Goal: Task Accomplishment & Management: Manage account settings

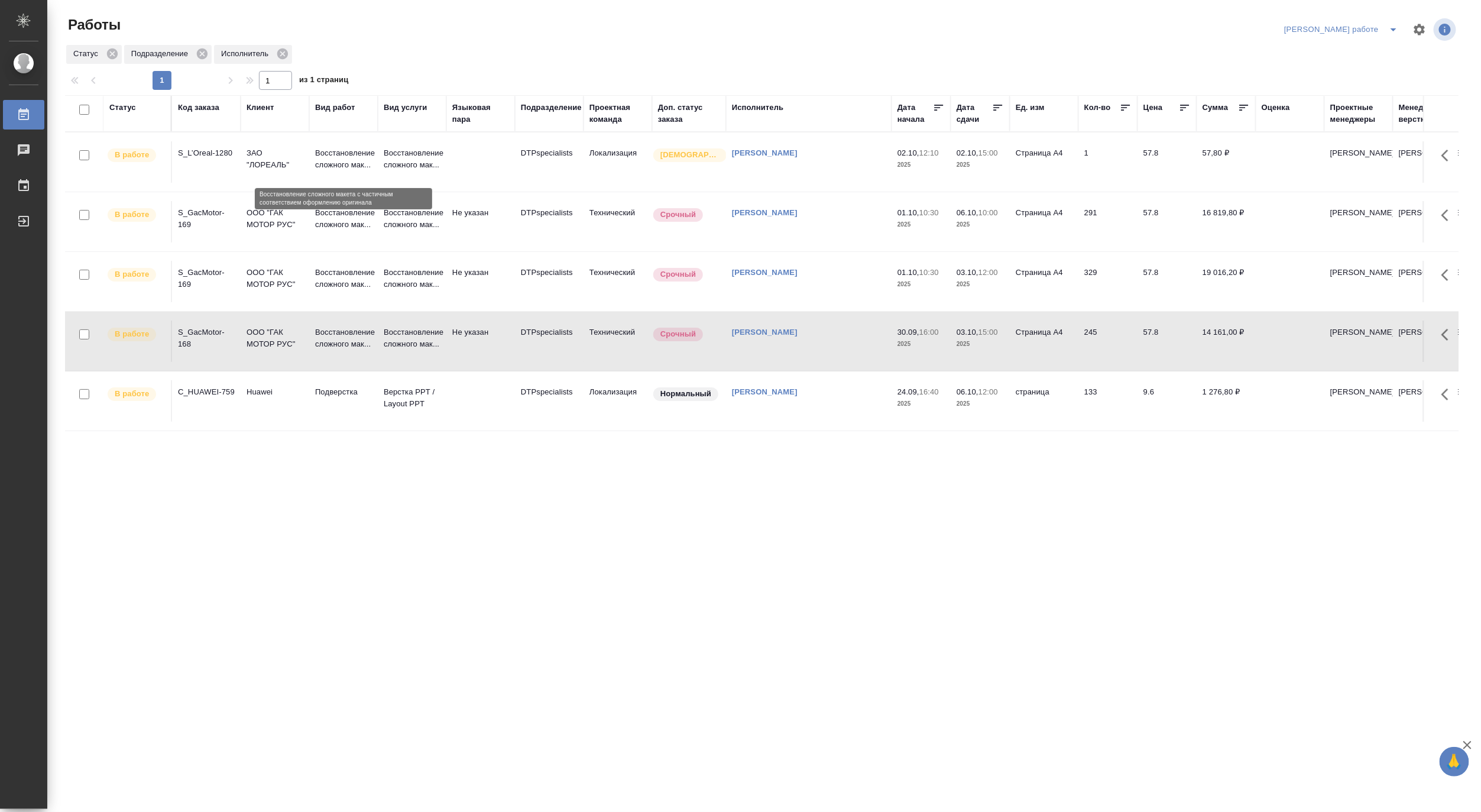
click at [327, 167] on p "Восстановление сложного мак..." at bounding box center [343, 159] width 57 height 24
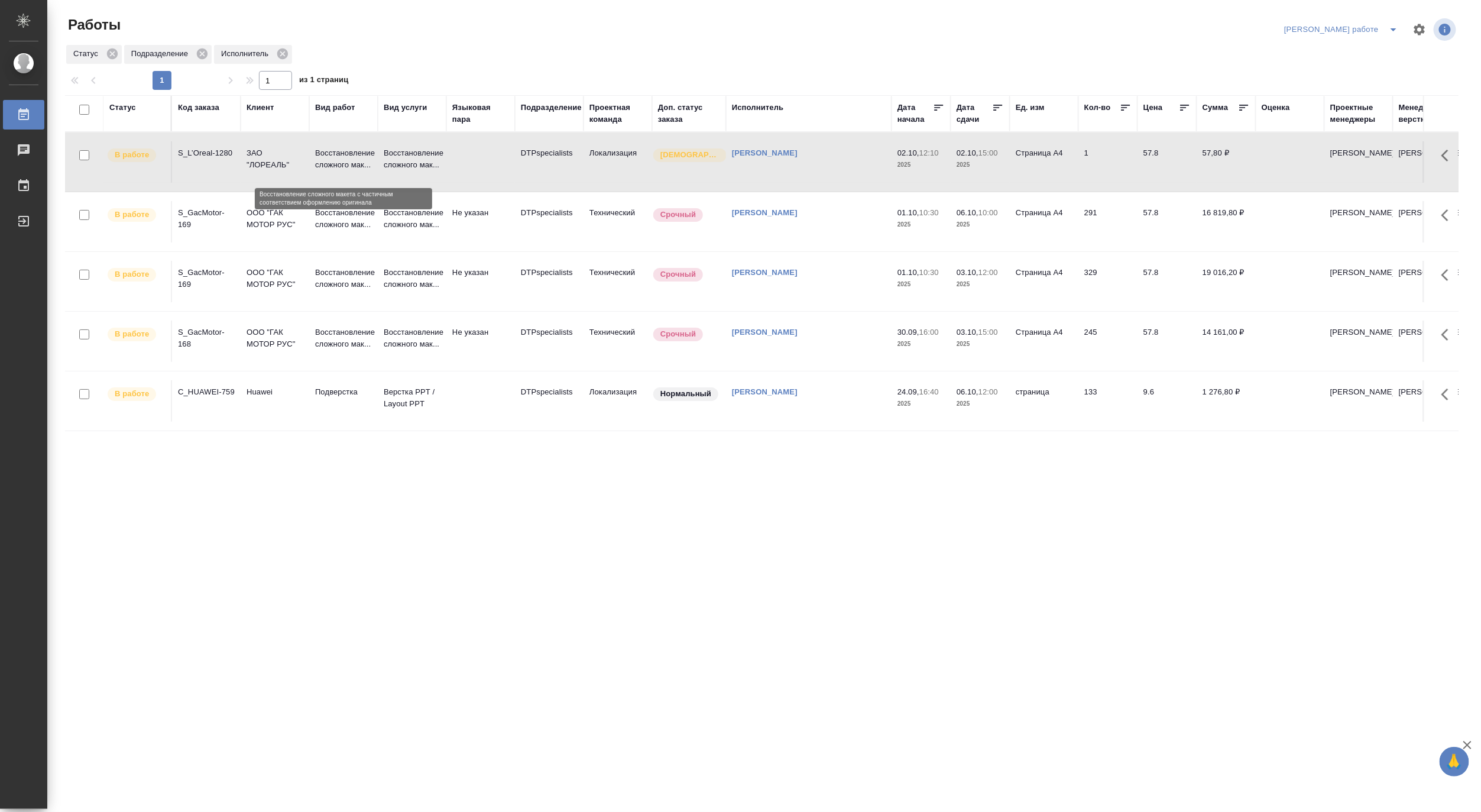
click at [327, 167] on p "Восстановление сложного мак..." at bounding box center [343, 159] width 57 height 24
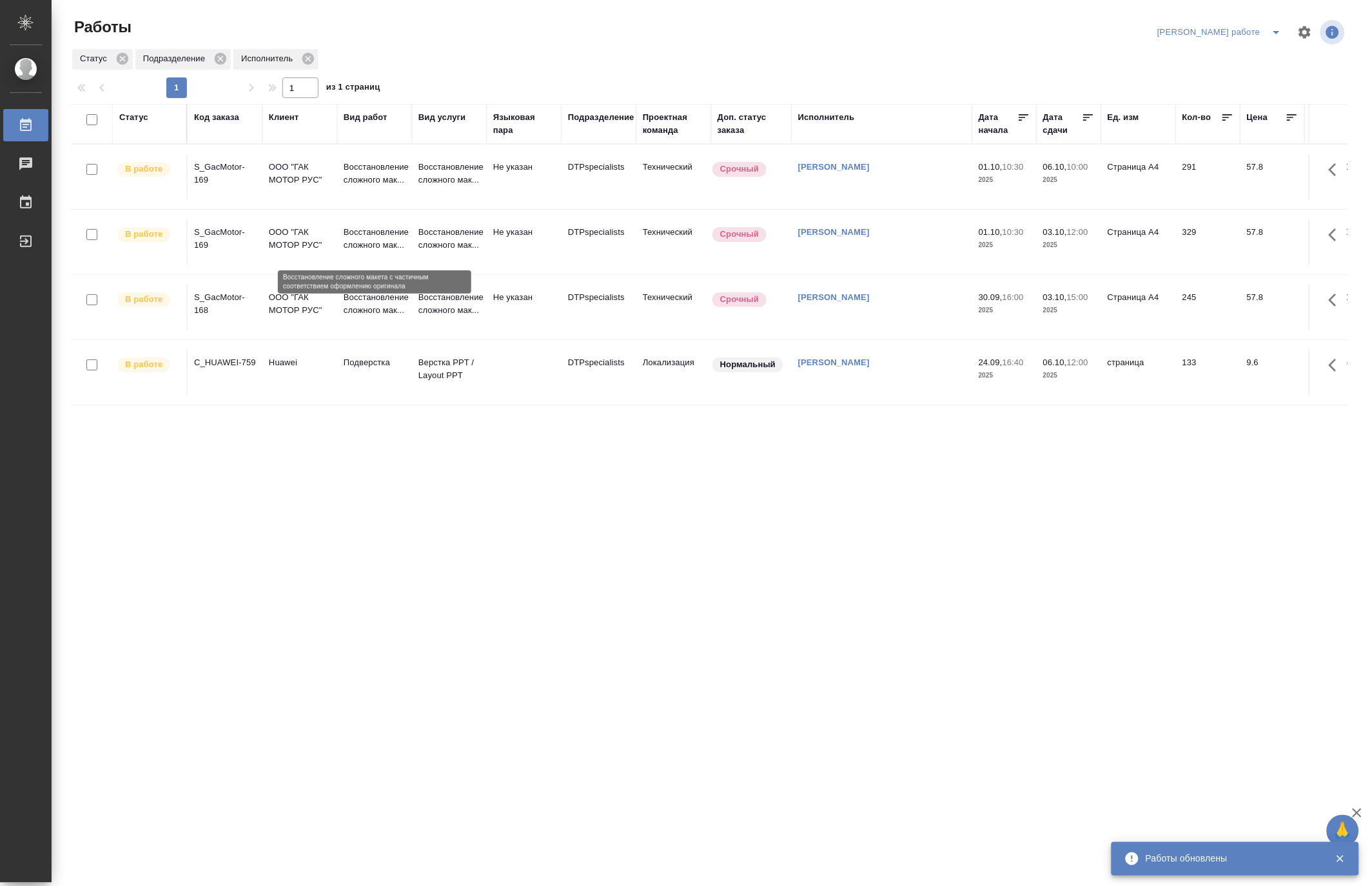
click at [383, 237] on p "Восстановление сложного мак..." at bounding box center [374, 238] width 62 height 26
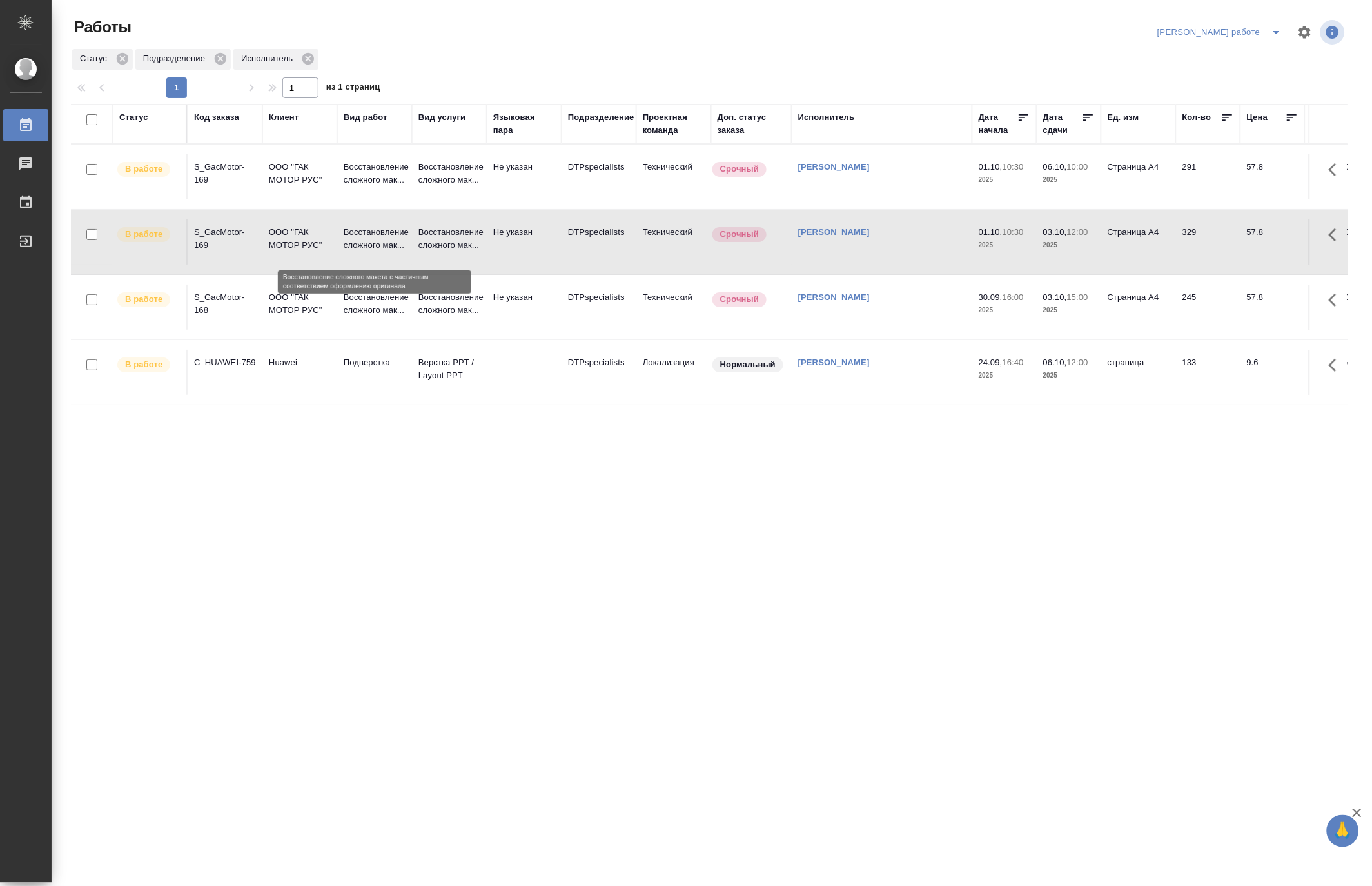
click at [383, 237] on p "Восстановление сложного мак..." at bounding box center [374, 238] width 62 height 26
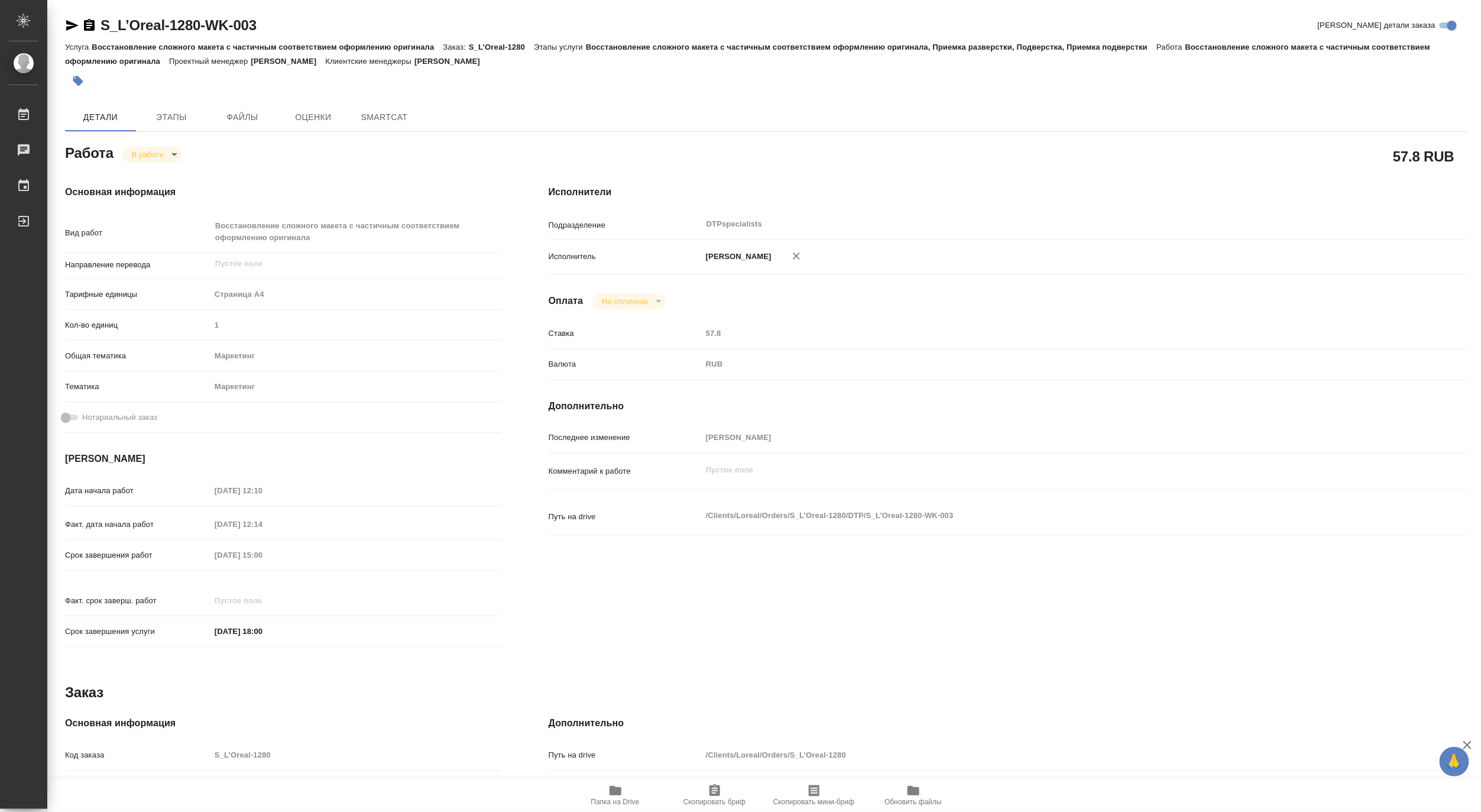
type textarea "x"
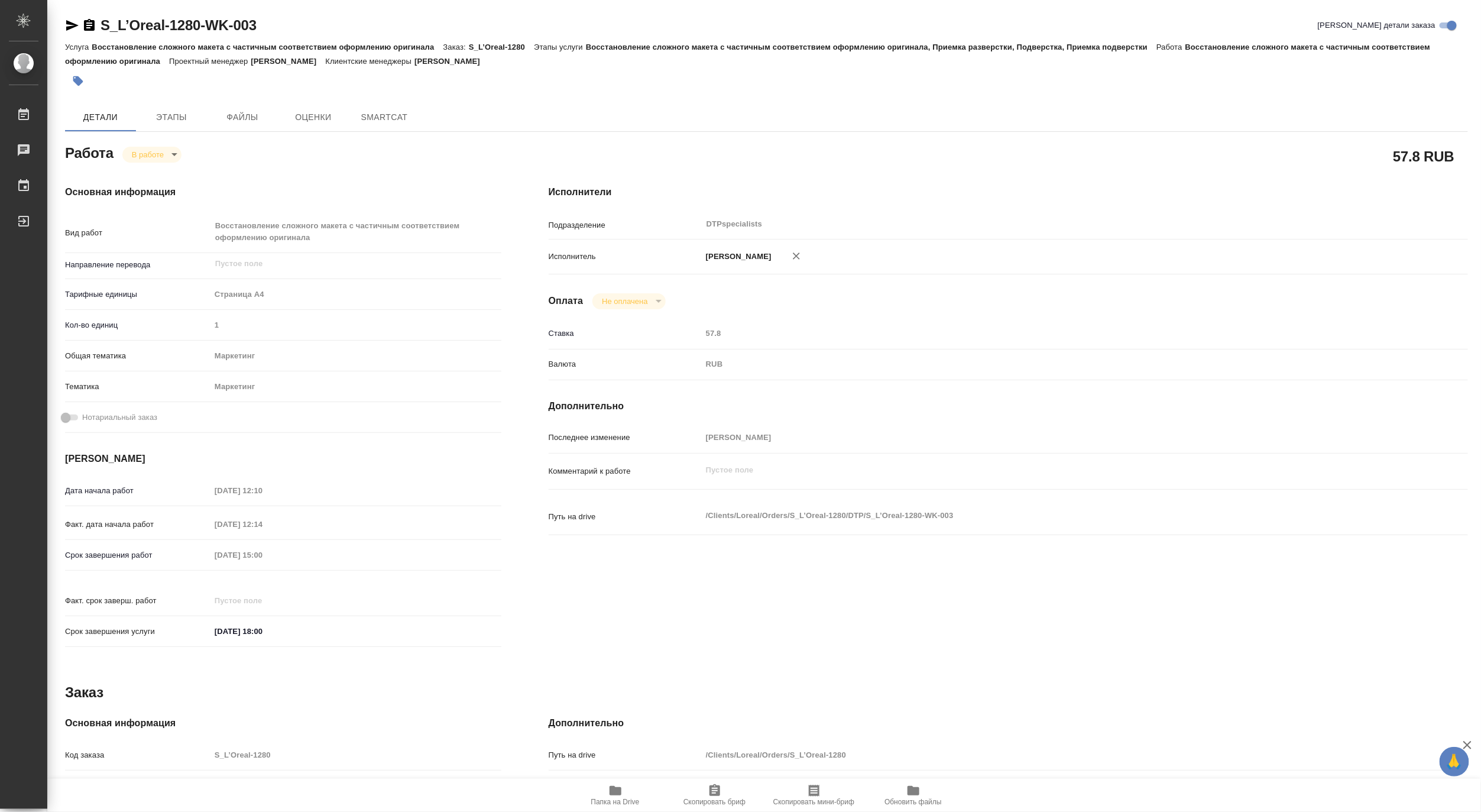
type textarea "x"
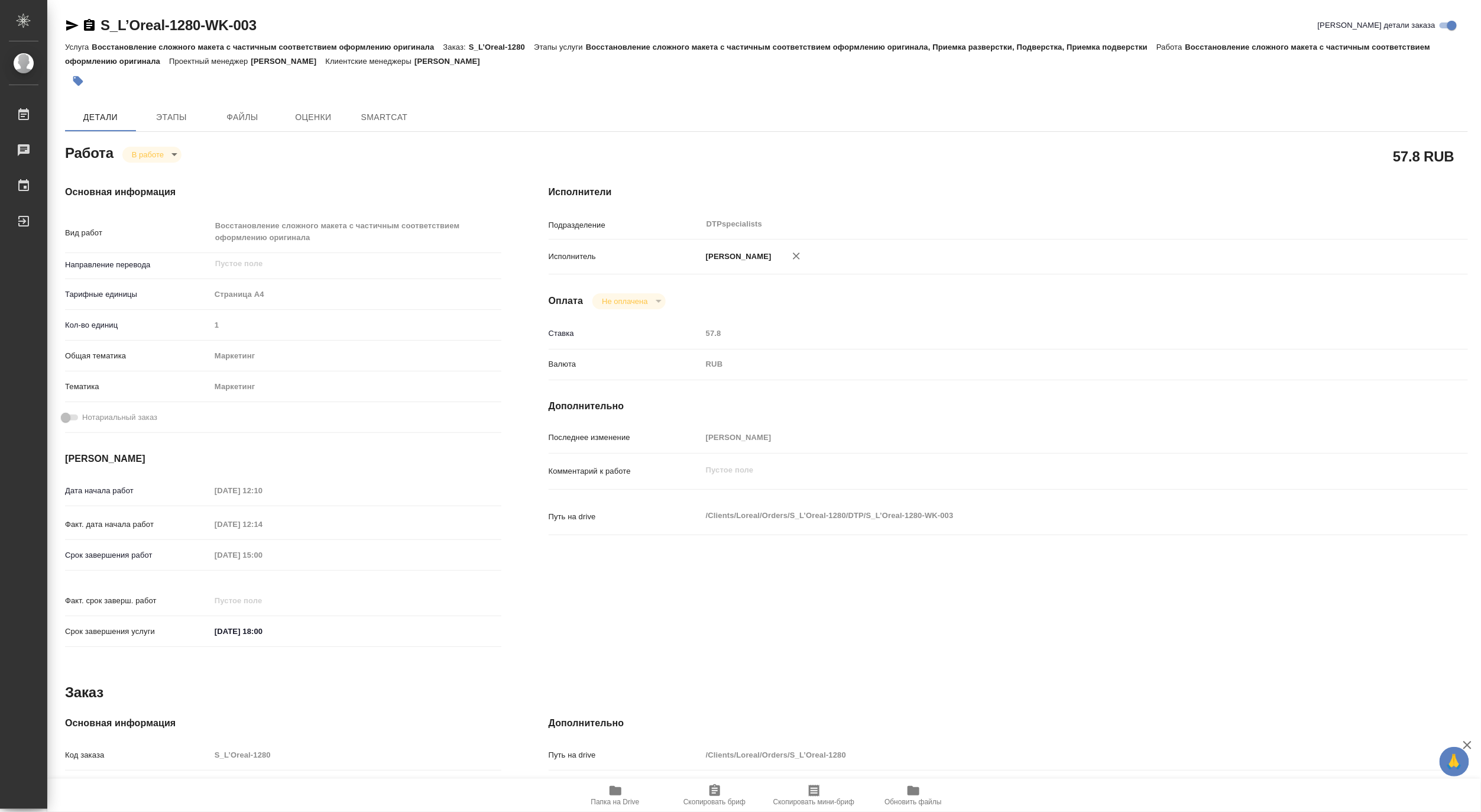
type textarea "x"
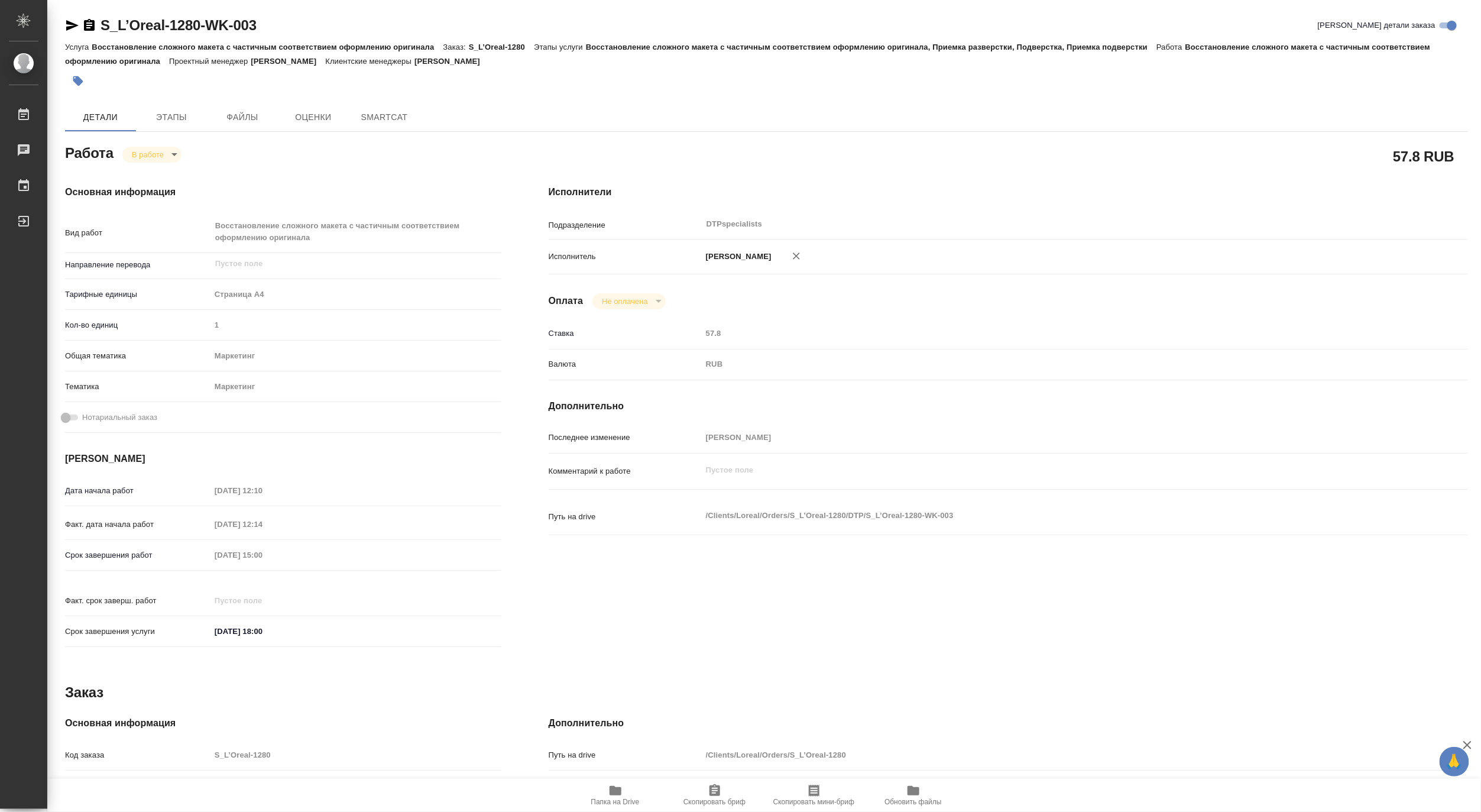
type textarea "x"
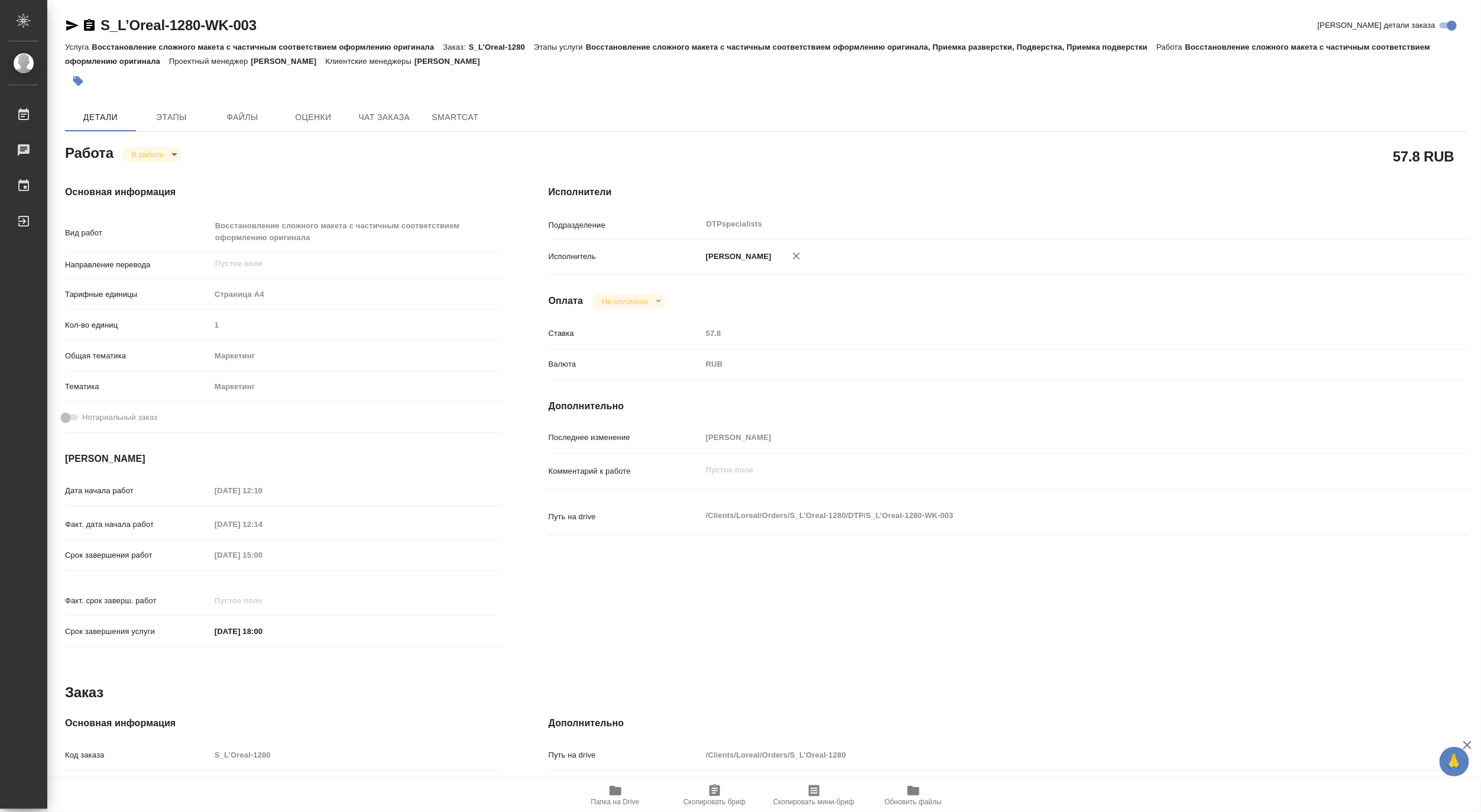
type textarea "x"
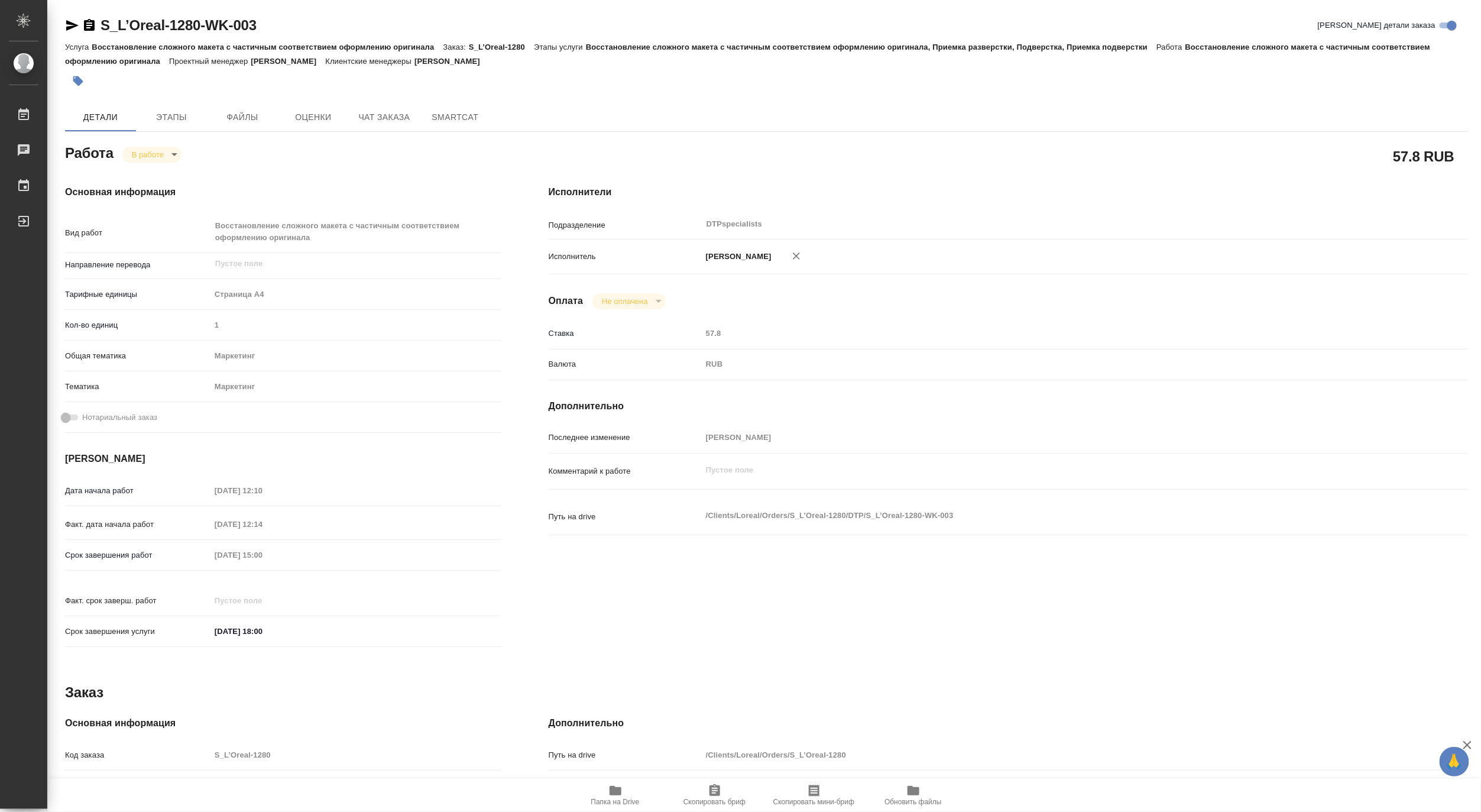
type textarea "x"
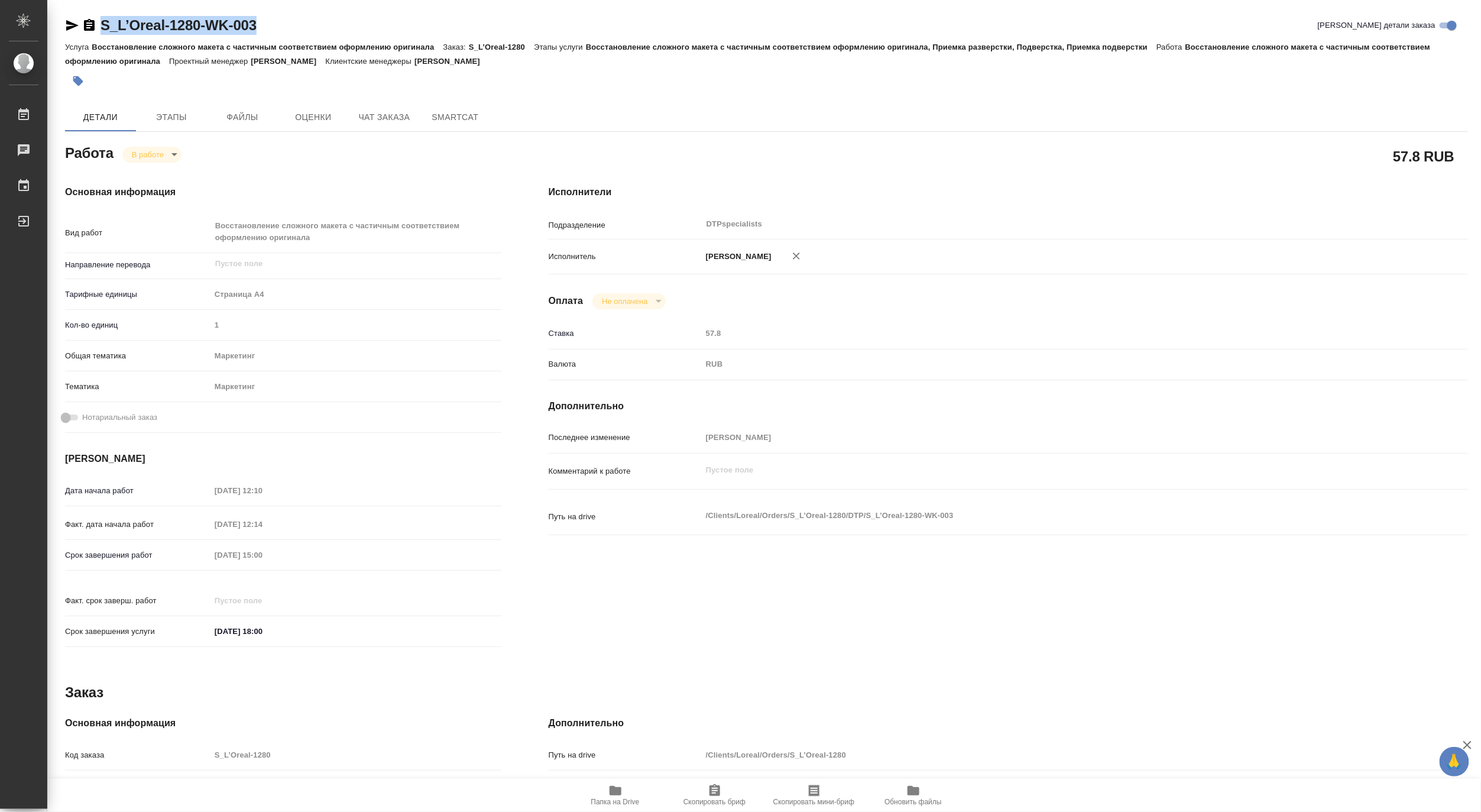
drag, startPoint x: 286, startPoint y: 24, endPoint x: 101, endPoint y: 24, distance: 185.0
click at [101, 24] on div "S_L’Oreal-1280-WK-003 Кратко детали заказа" at bounding box center [766, 25] width 1403 height 19
type textarea "x"
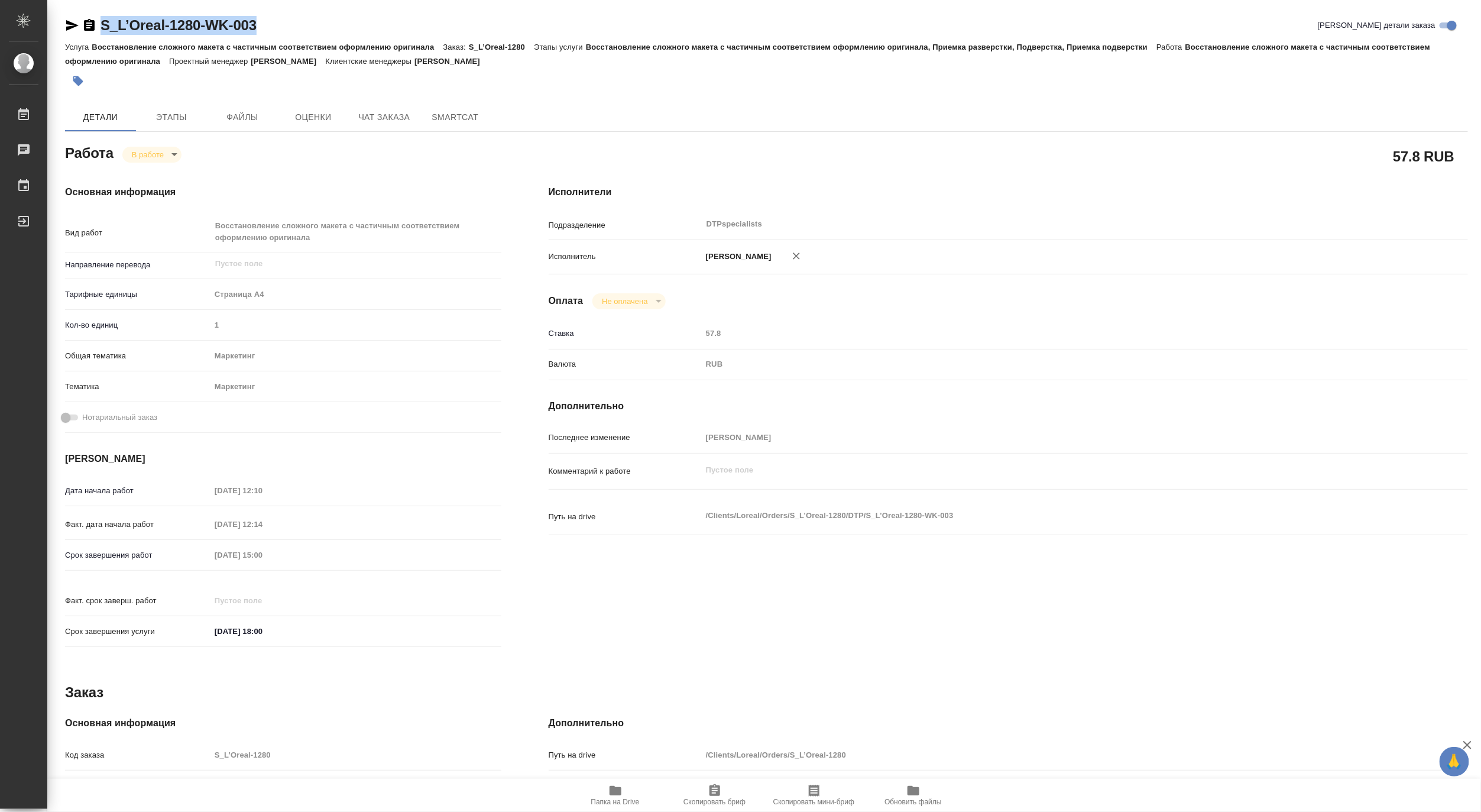
type textarea "x"
copy link "S_L’Oreal-1280-WK-003"
type textarea "x"
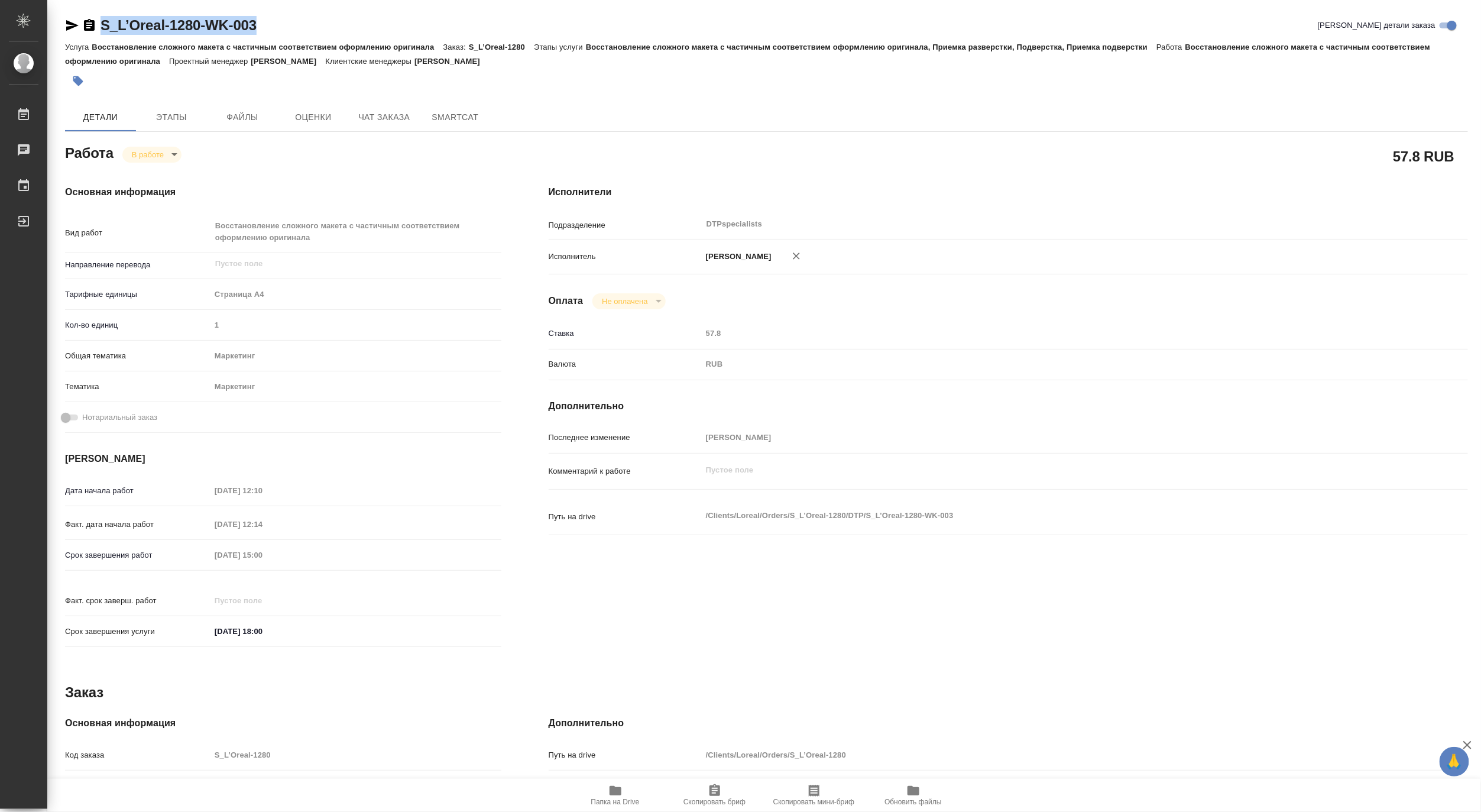
type textarea "x"
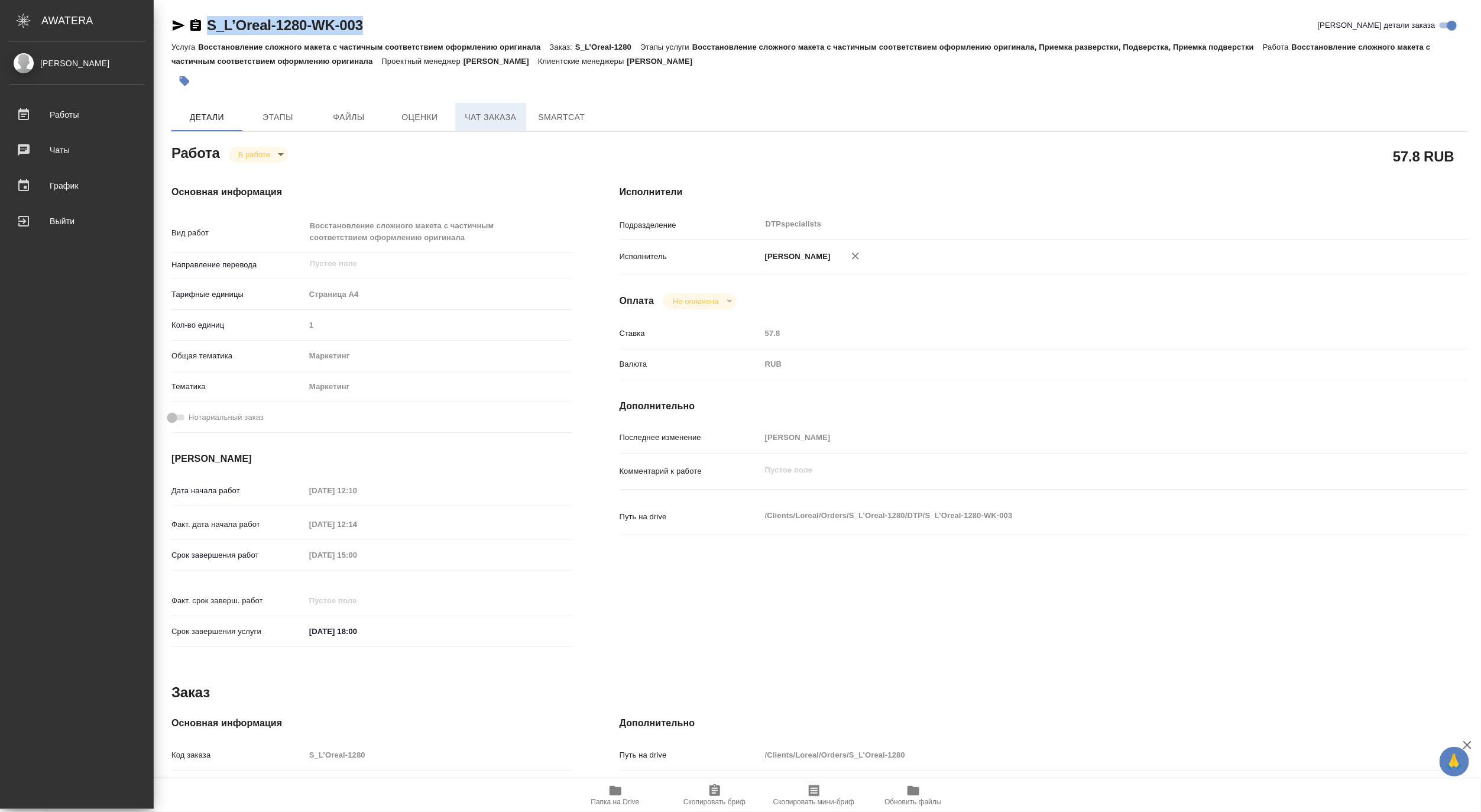
type textarea "x"
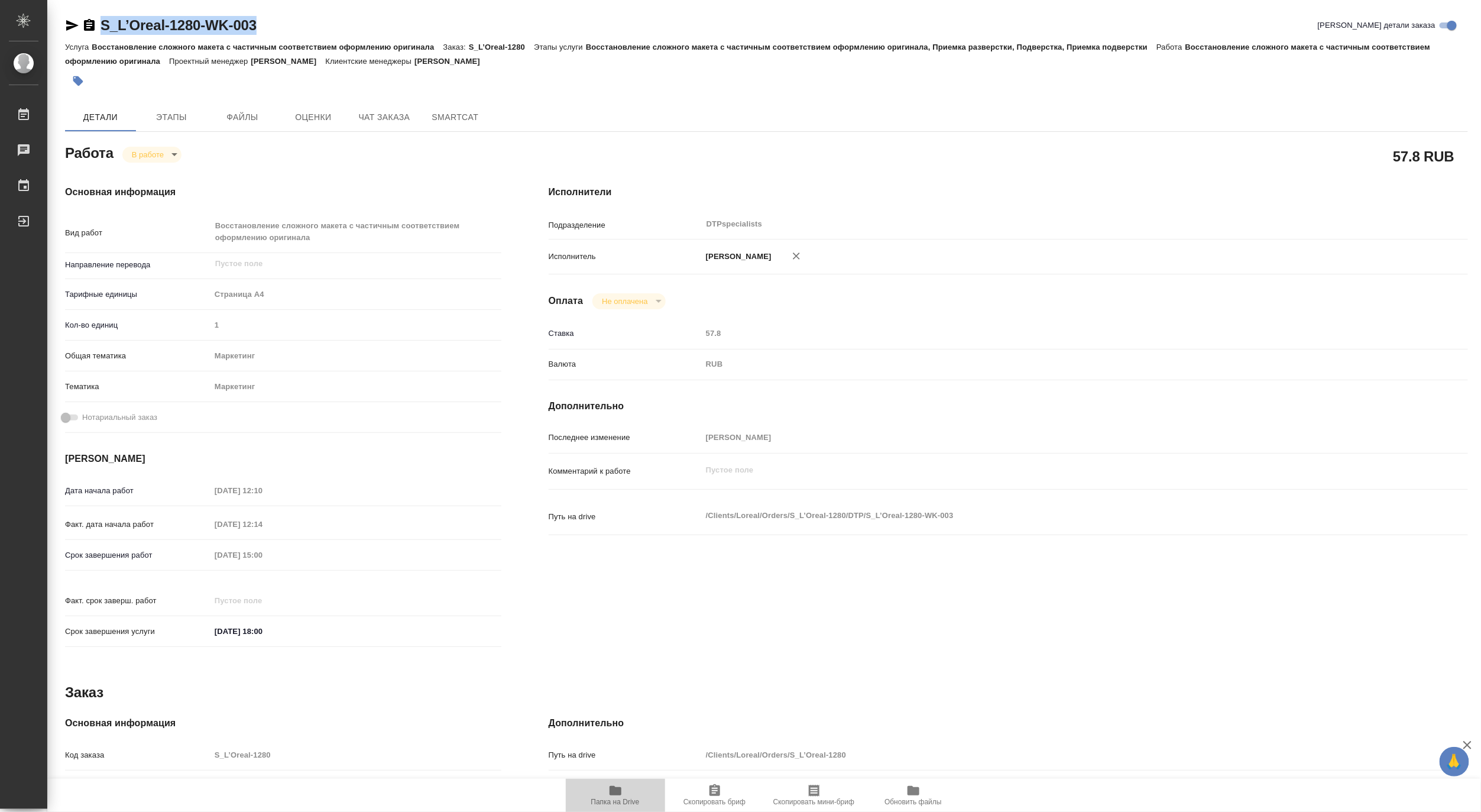
click at [612, 788] on icon "button" at bounding box center [615, 790] width 12 height 9
click at [630, 793] on span "Папка на Drive" at bounding box center [615, 794] width 85 height 22
type textarea "x"
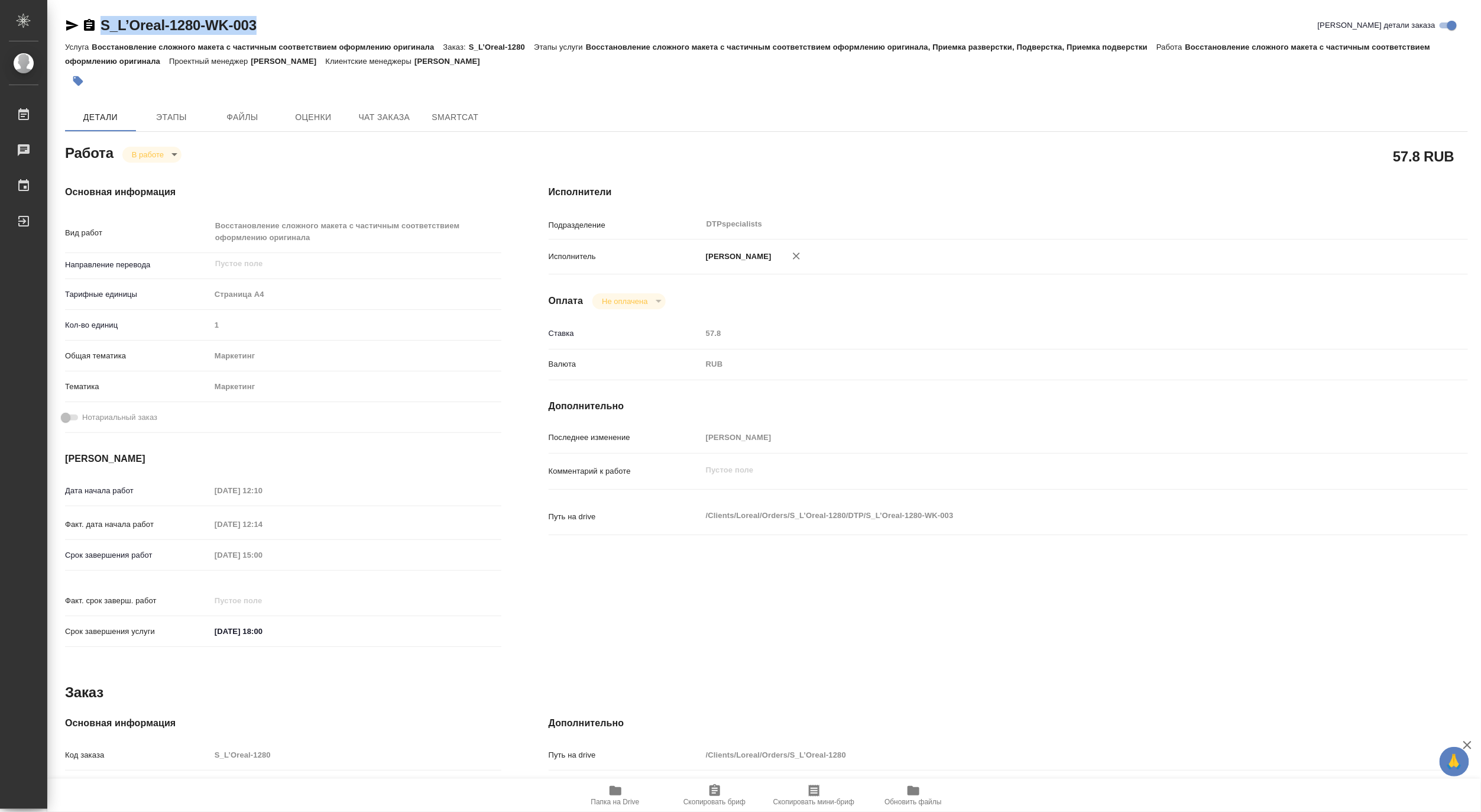
type textarea "x"
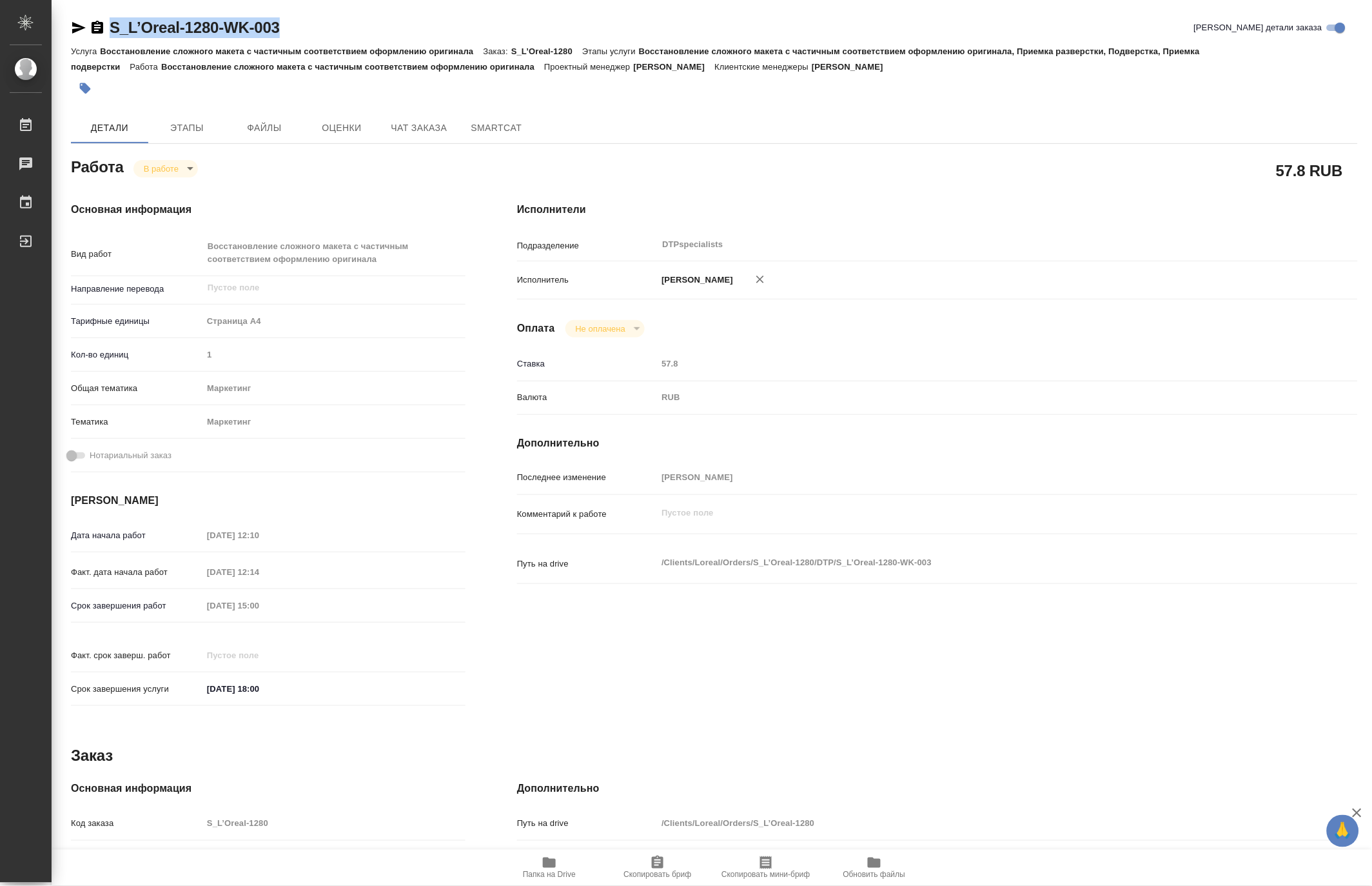
type textarea "x"
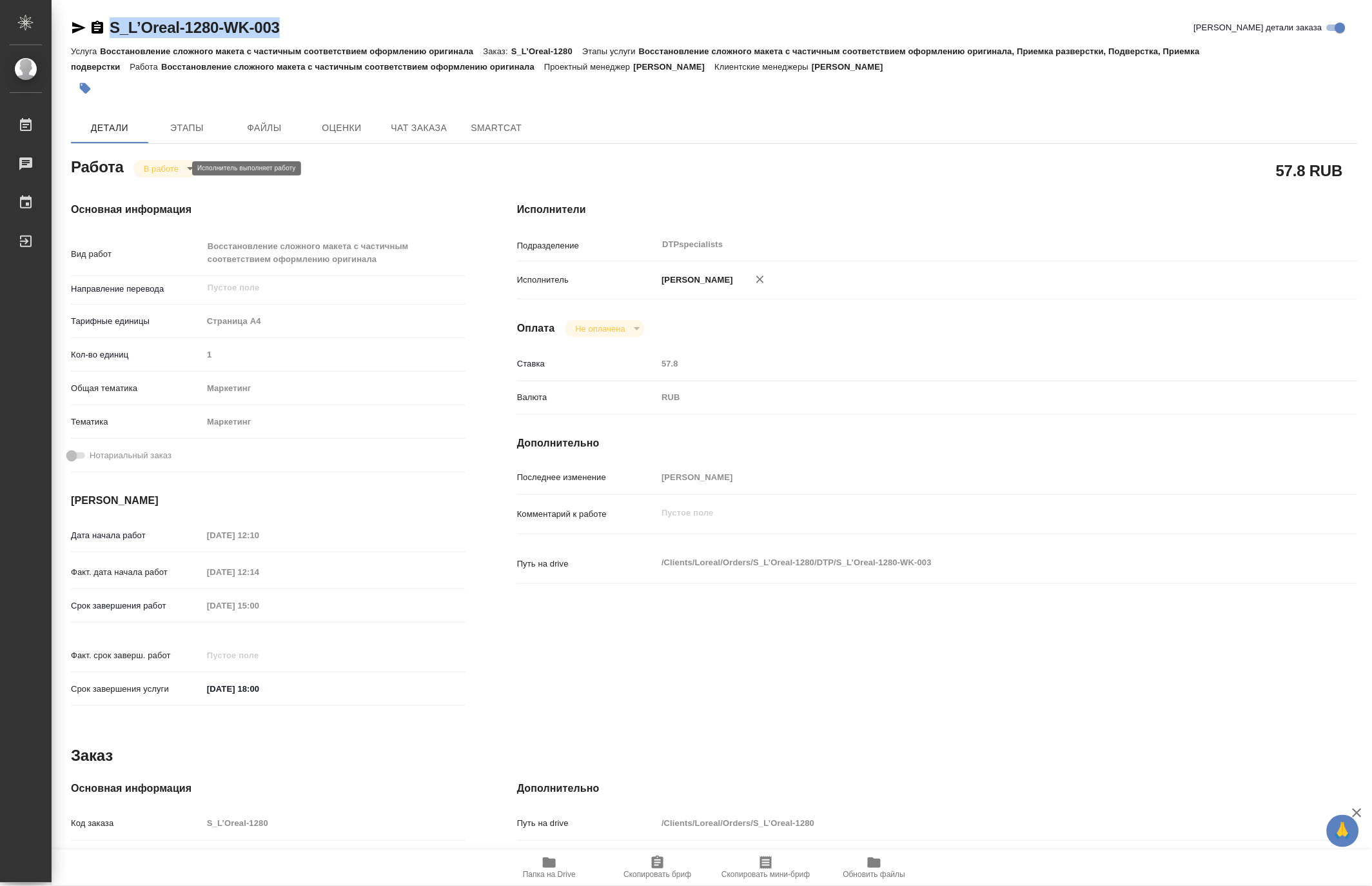
click at [140, 171] on body "🙏 .cls-1 fill:#fff; AWATERA Matveeva Maria Работы 0 Чаты График Выйти S_L’Oreal…" at bounding box center [686, 443] width 1372 height 886
click at [144, 194] on button "Выполнен" at bounding box center [166, 190] width 47 height 14
type textarea "x"
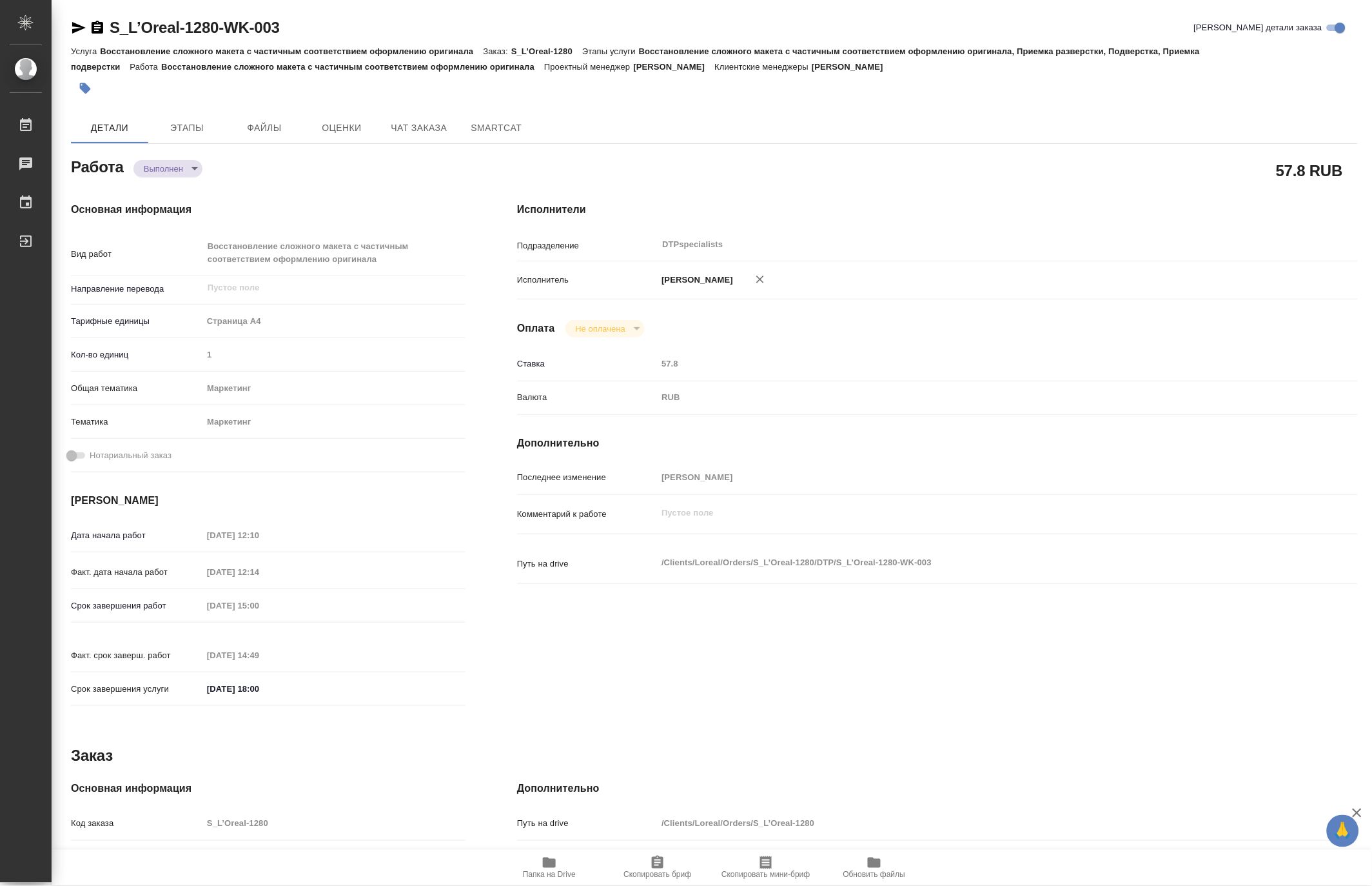
type textarea "x"
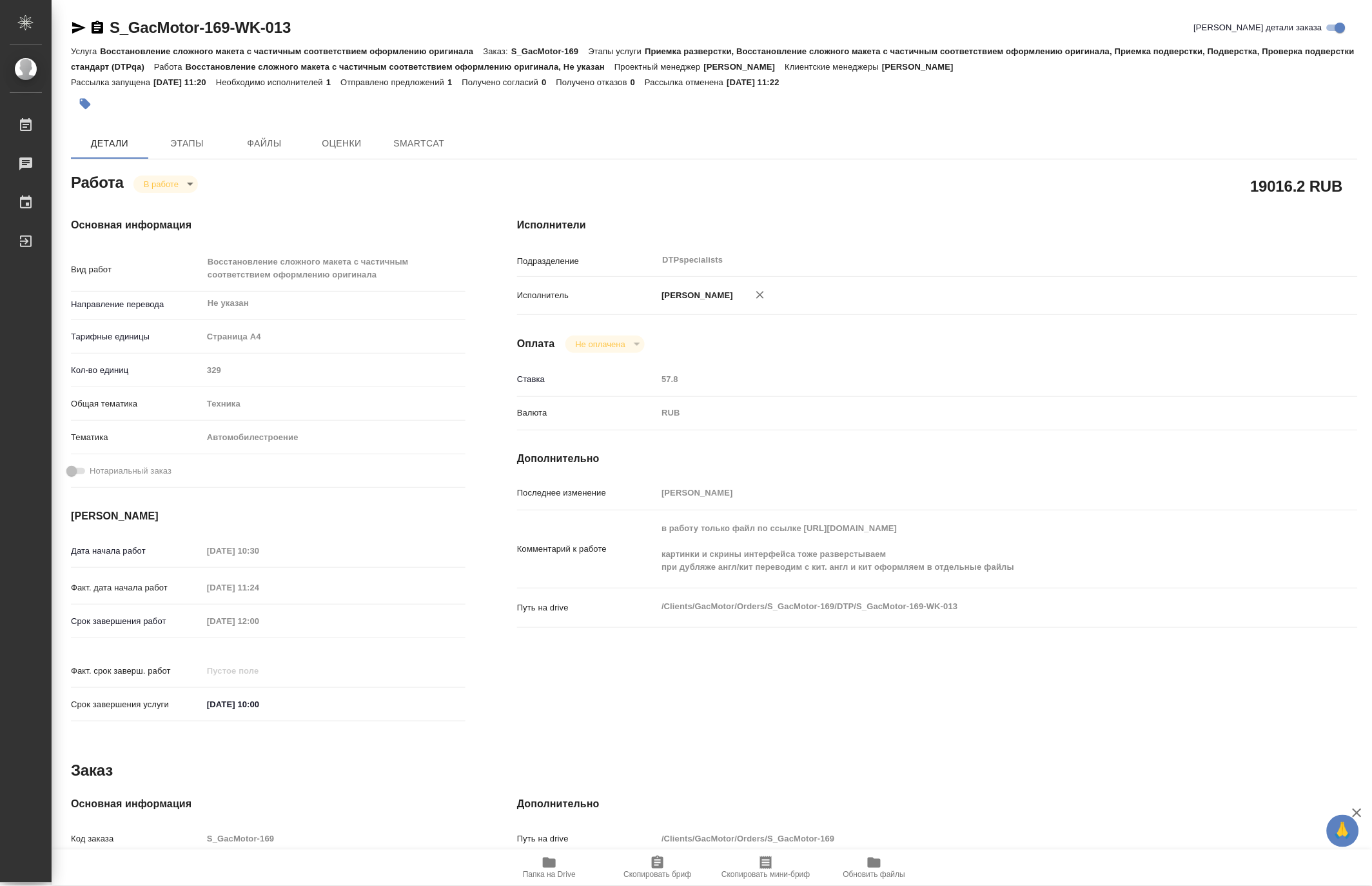
type textarea "x"
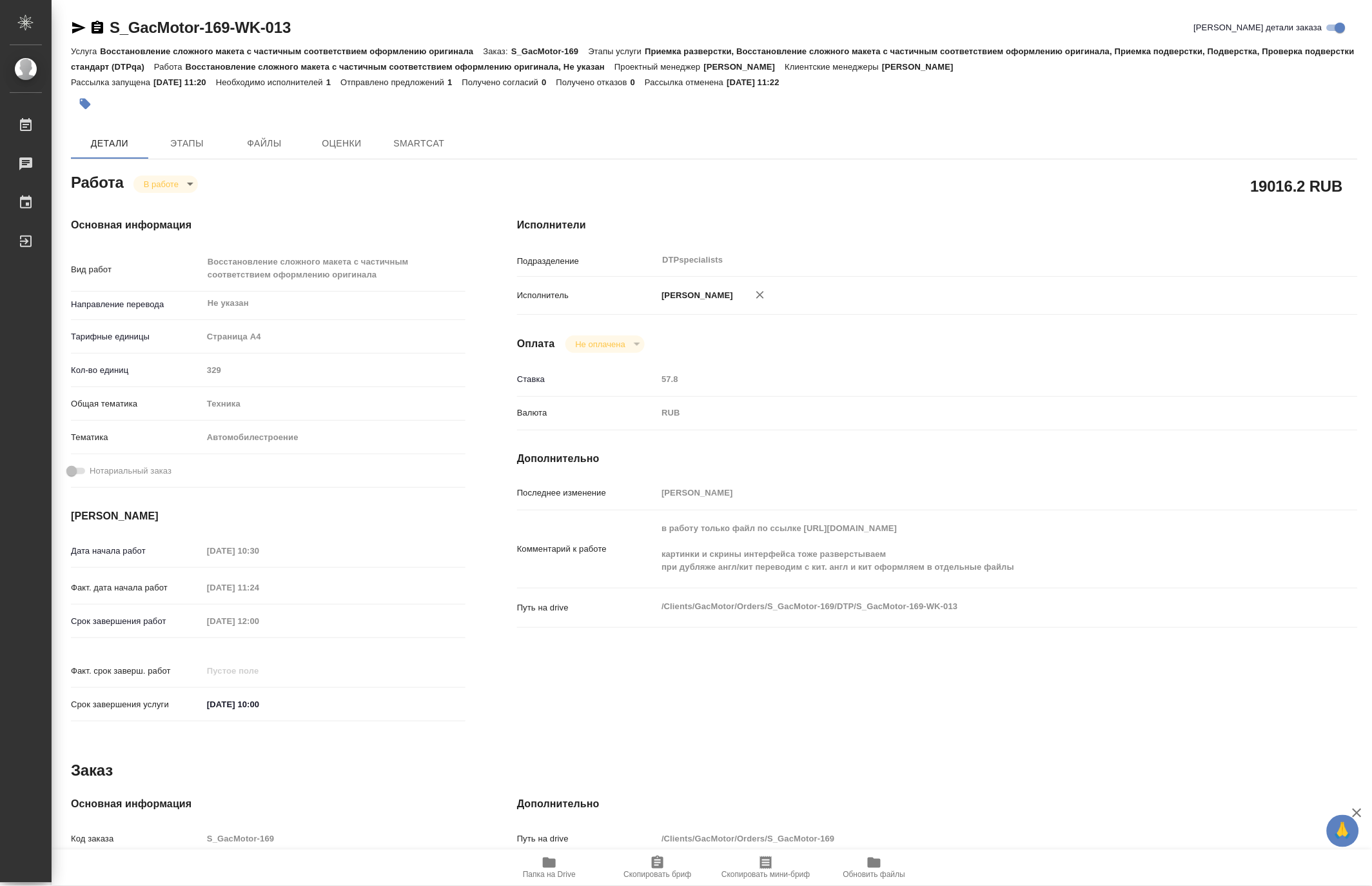
type textarea "x"
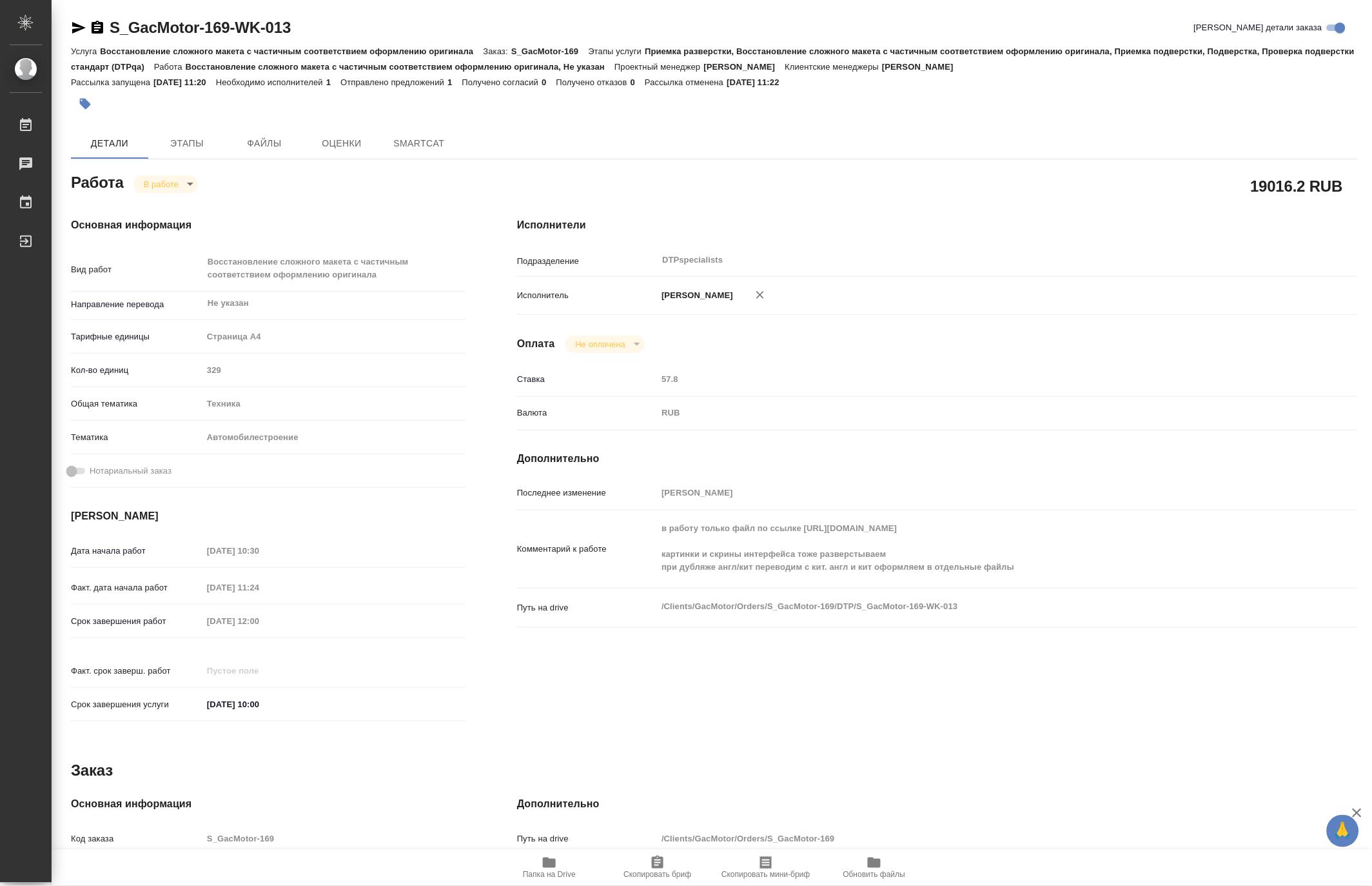
type textarea "x"
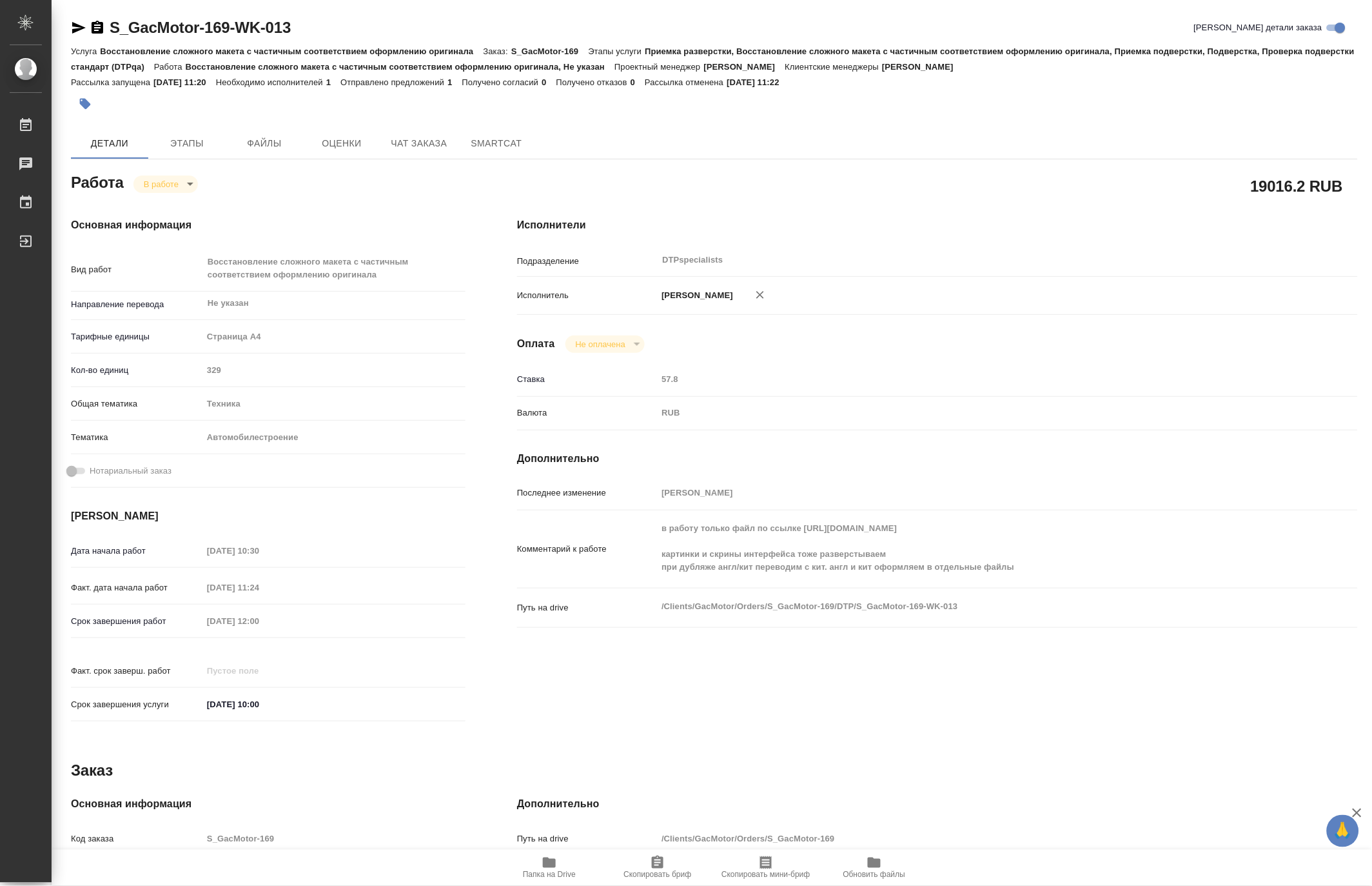
click at [531, 875] on span "Папка на Drive" at bounding box center [549, 875] width 53 height 9
type textarea "x"
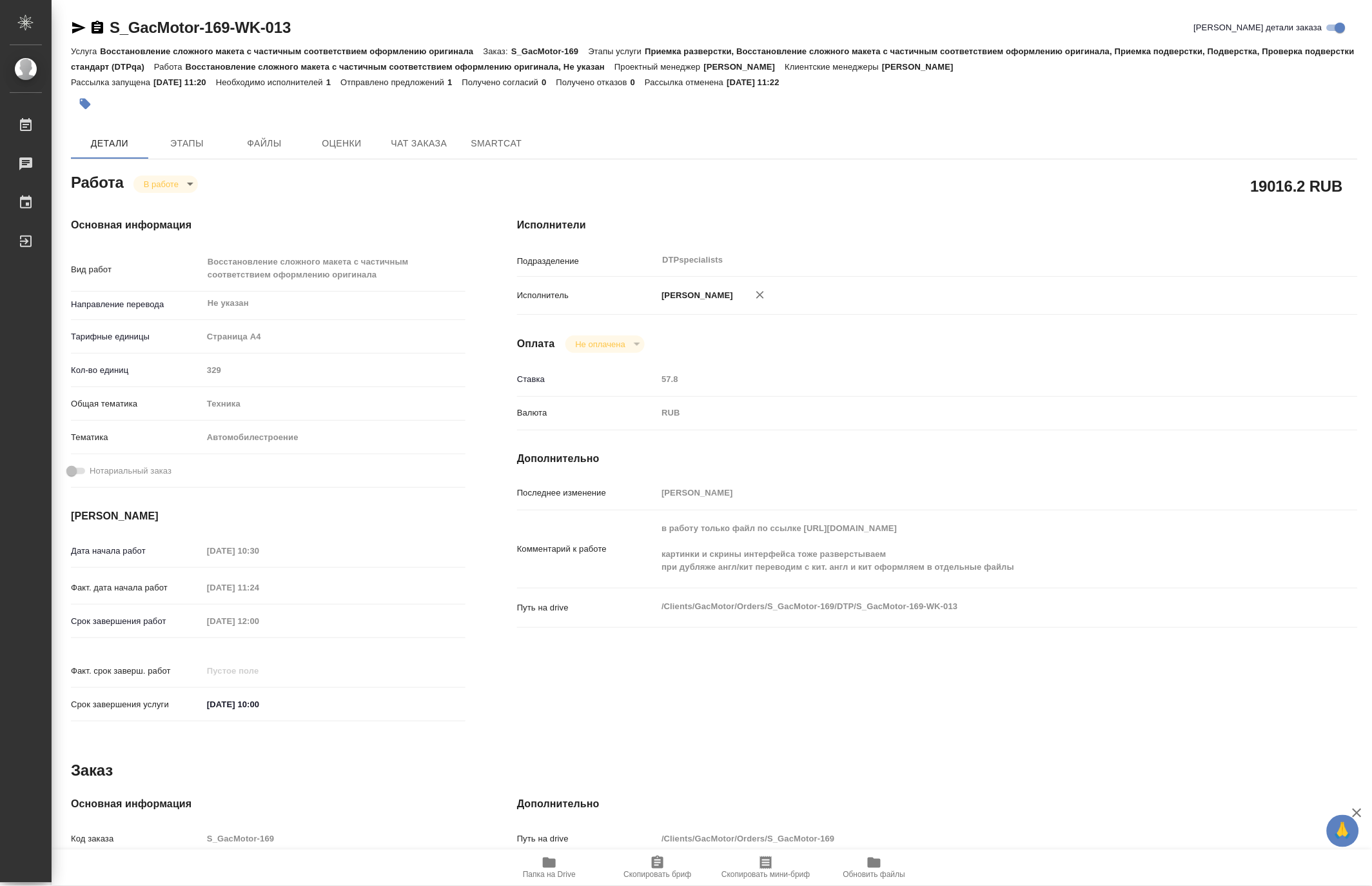
type textarea "x"
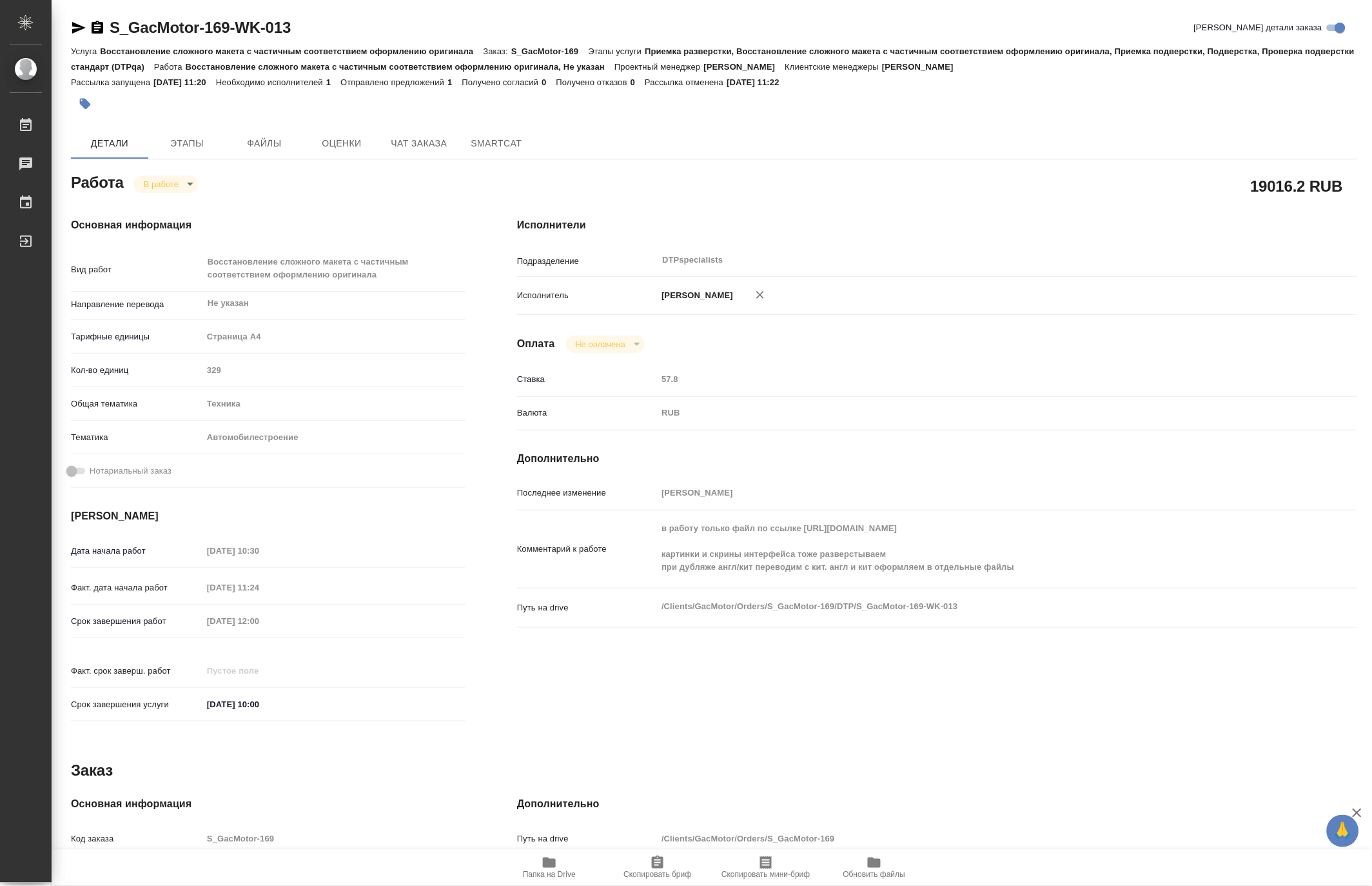
type textarea "x"
